Goal: Information Seeking & Learning: Compare options

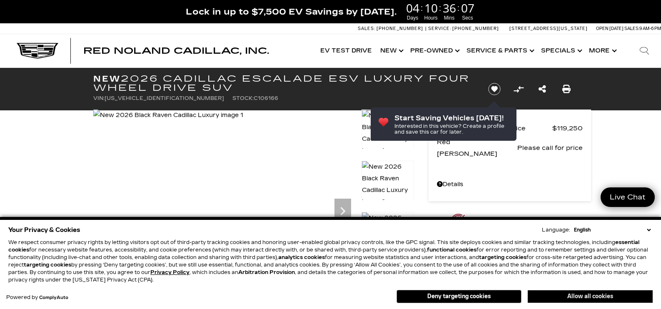
click at [589, 296] on button "Allow all cookies" at bounding box center [589, 296] width 125 height 12
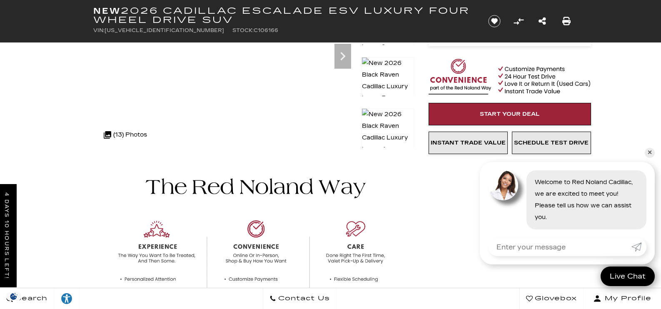
scroll to position [56, 0]
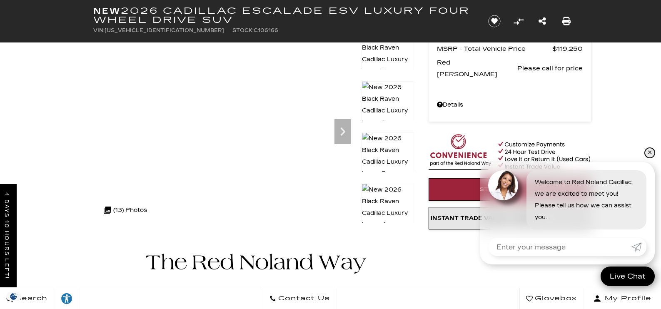
click at [649, 151] on link "✕" at bounding box center [649, 153] width 10 height 10
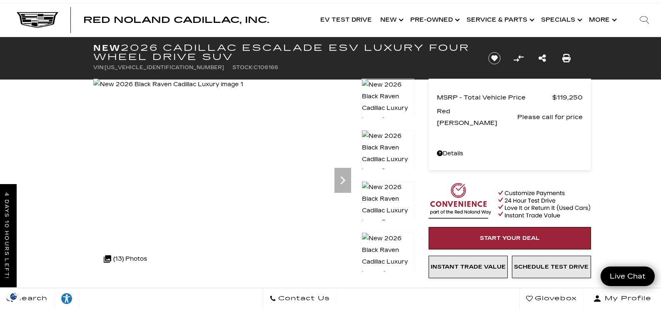
scroll to position [0, 0]
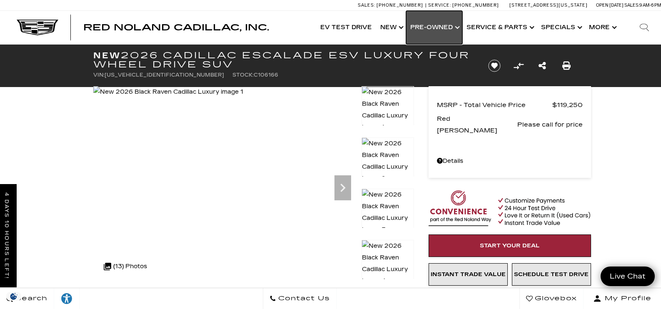
click at [458, 27] on link "Show Pre-Owned" at bounding box center [434, 27] width 56 height 33
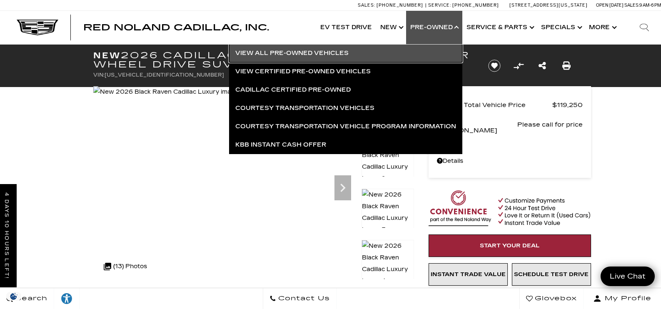
click at [333, 52] on link "View All Pre-Owned Vehicles" at bounding box center [345, 53] width 233 height 18
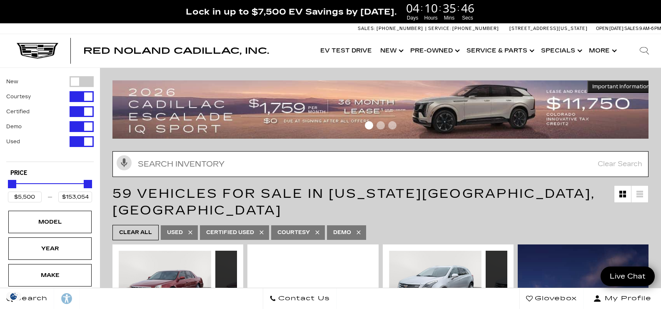
click at [189, 162] on input "text" at bounding box center [380, 164] width 536 height 26
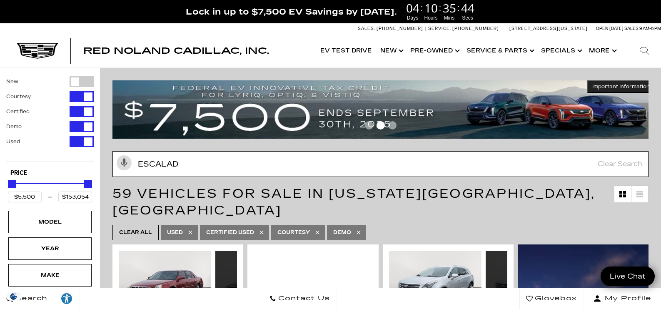
type input "escalade"
type input "$65,189"
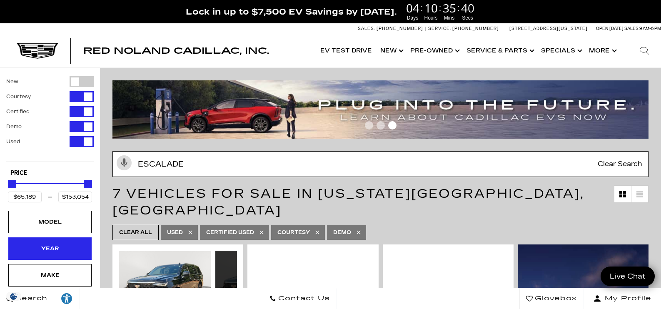
type input "escalade"
click at [61, 244] on div "Year" at bounding box center [50, 248] width 42 height 9
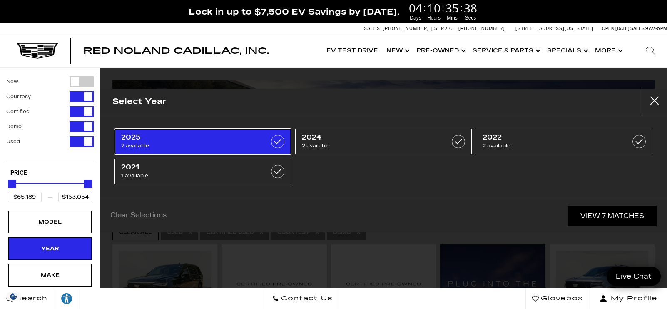
click at [277, 146] on label at bounding box center [277, 141] width 13 height 13
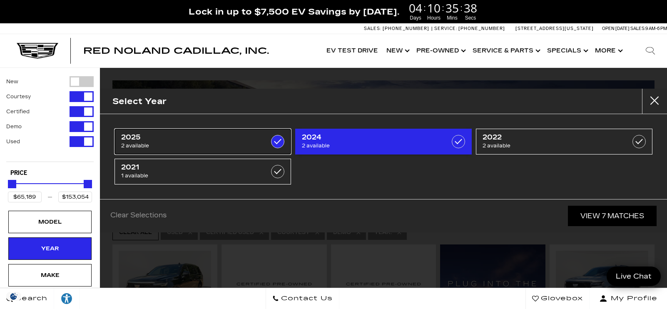
type input "$134,955"
checkbox input "true"
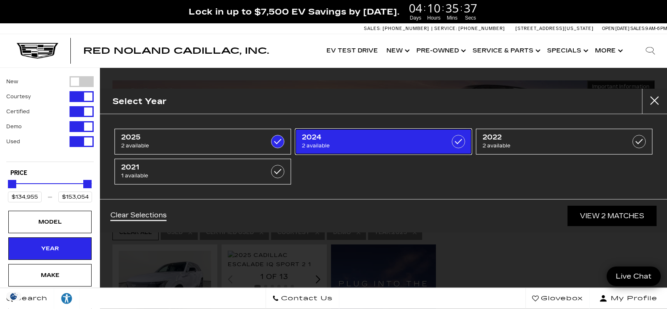
click at [463, 143] on label at bounding box center [458, 141] width 13 height 13
type input "$90,689"
checkbox input "true"
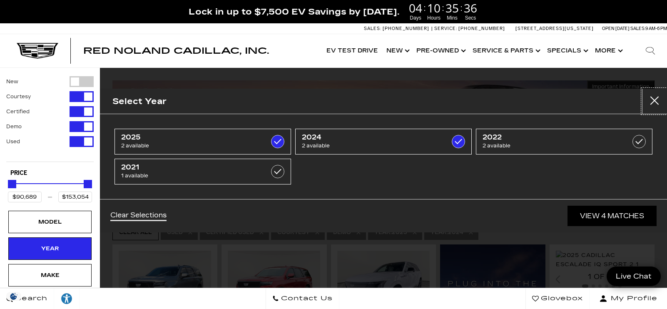
click at [655, 101] on button "Close" at bounding box center [654, 101] width 25 height 25
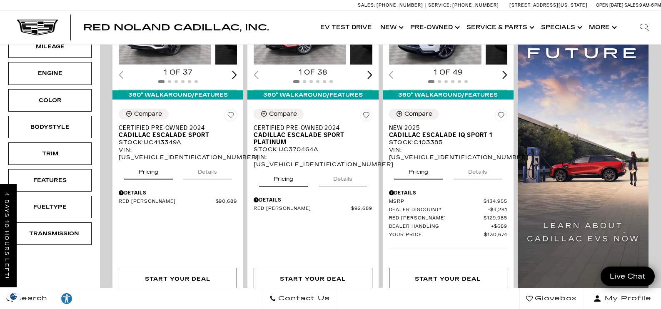
scroll to position [174, 0]
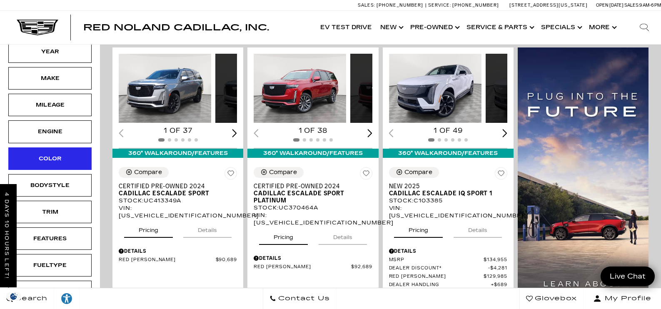
click at [49, 157] on div "Color" at bounding box center [50, 158] width 42 height 9
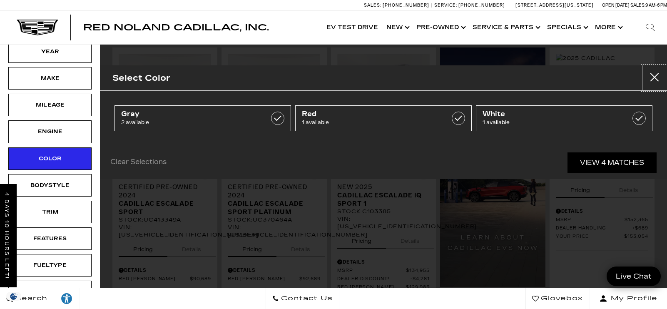
click at [655, 76] on button "Close" at bounding box center [654, 77] width 25 height 25
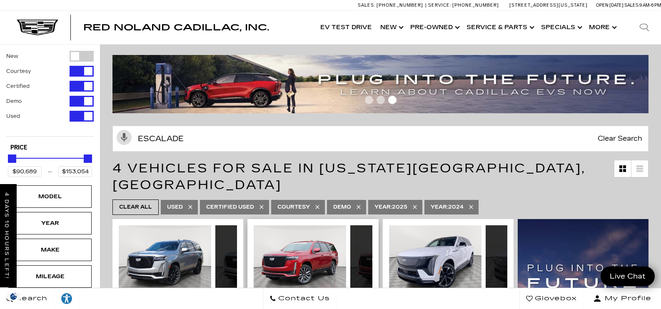
scroll to position [0, 0]
